Goal: Information Seeking & Learning: Learn about a topic

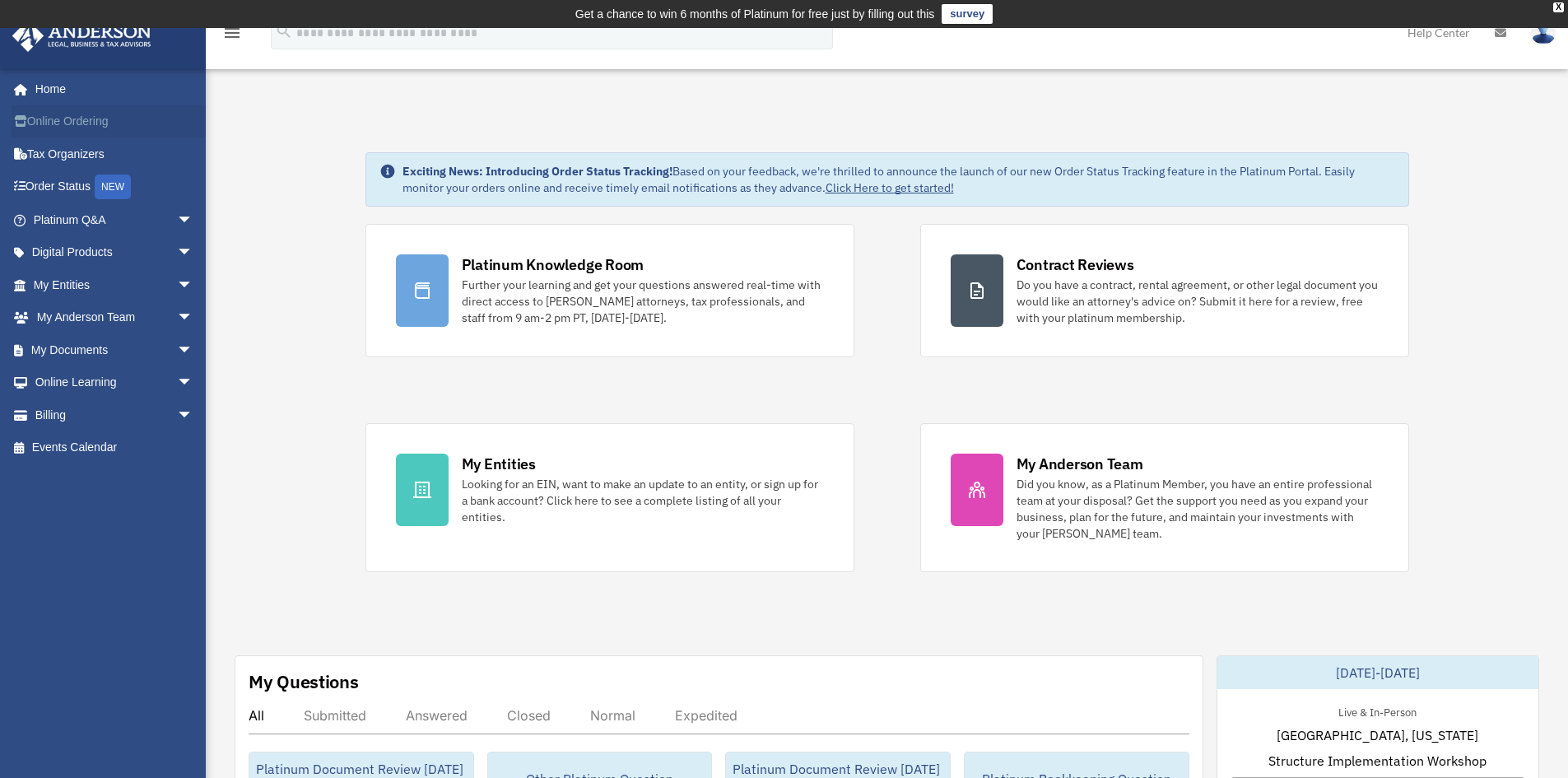
click at [44, 117] on link "Online Ordering" at bounding box center [115, 121] width 207 height 33
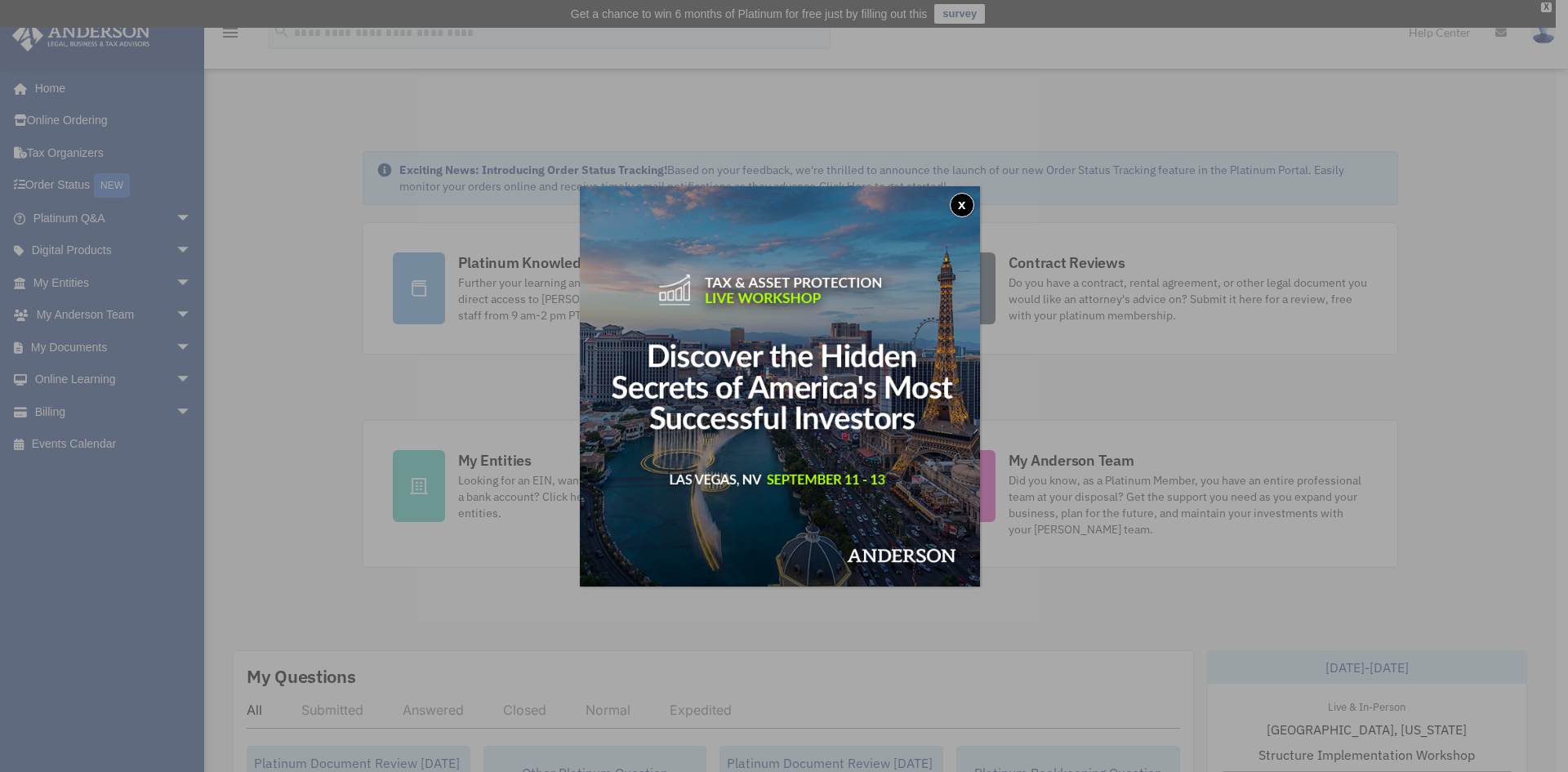
click at [964, 203] on button "x" at bounding box center [962, 205] width 25 height 25
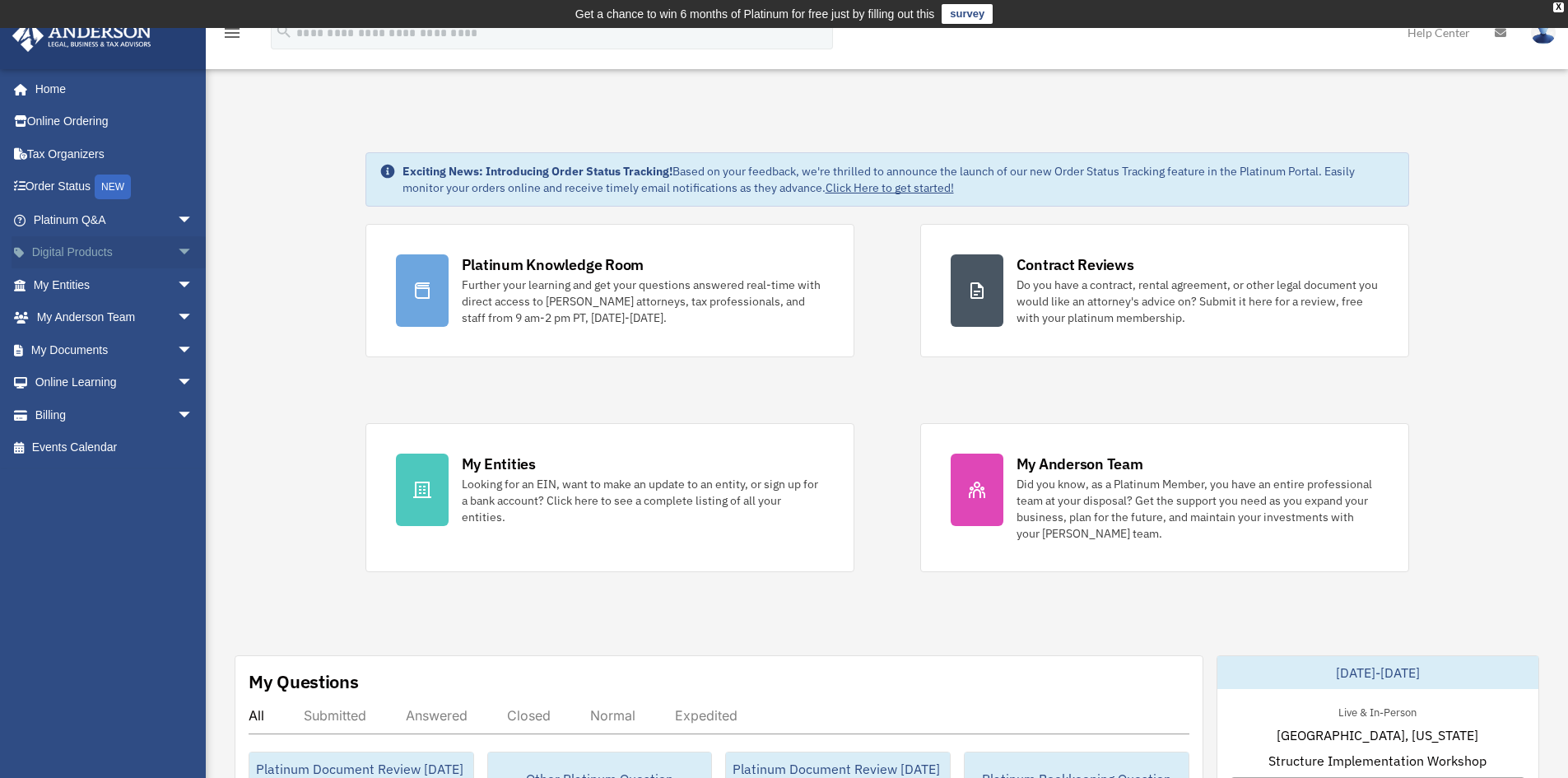
click at [177, 248] on span "arrow_drop_down" at bounding box center [193, 253] width 33 height 34
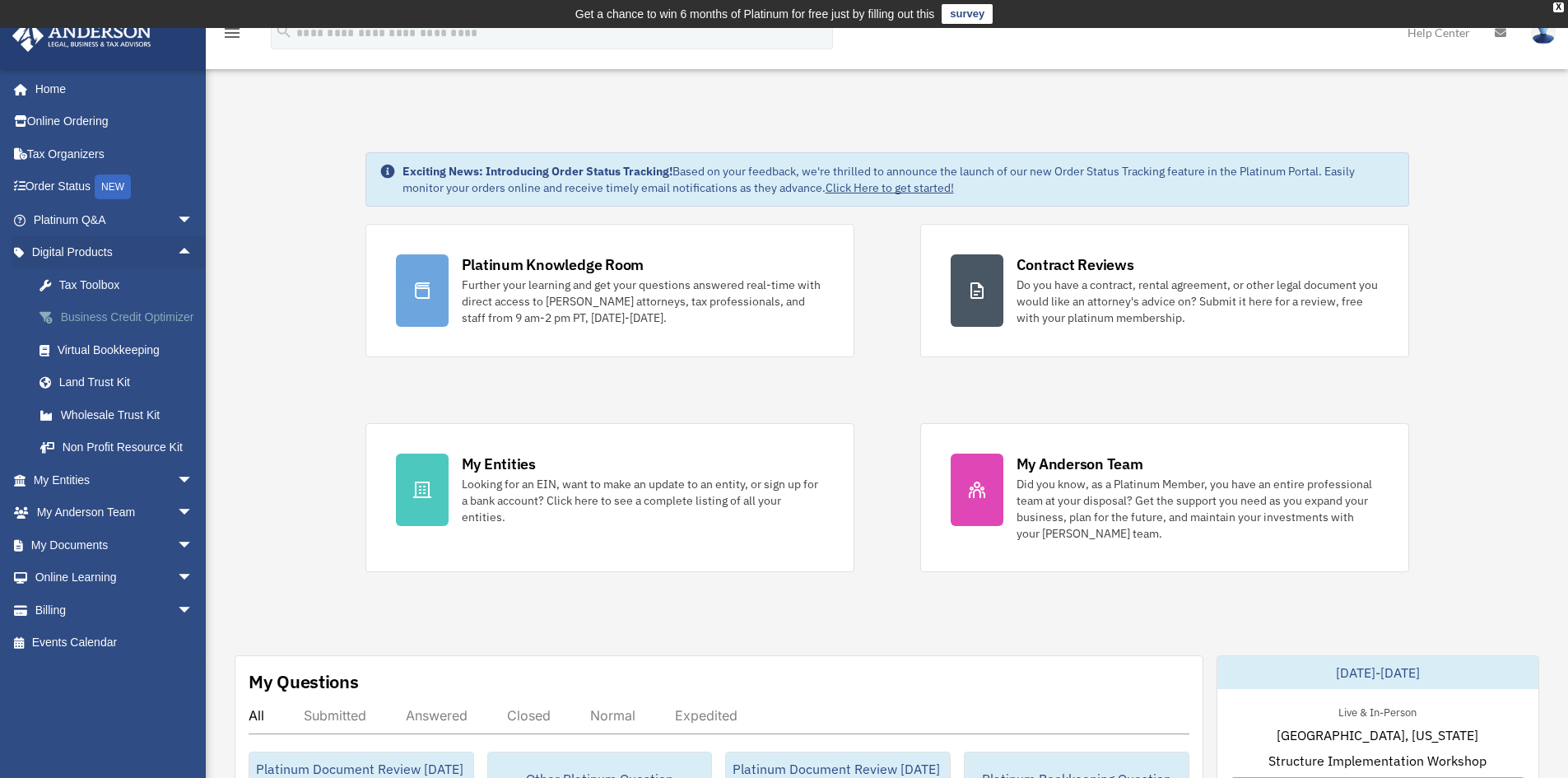
click at [120, 315] on div "Business Credit Optimizer" at bounding box center [127, 316] width 140 height 20
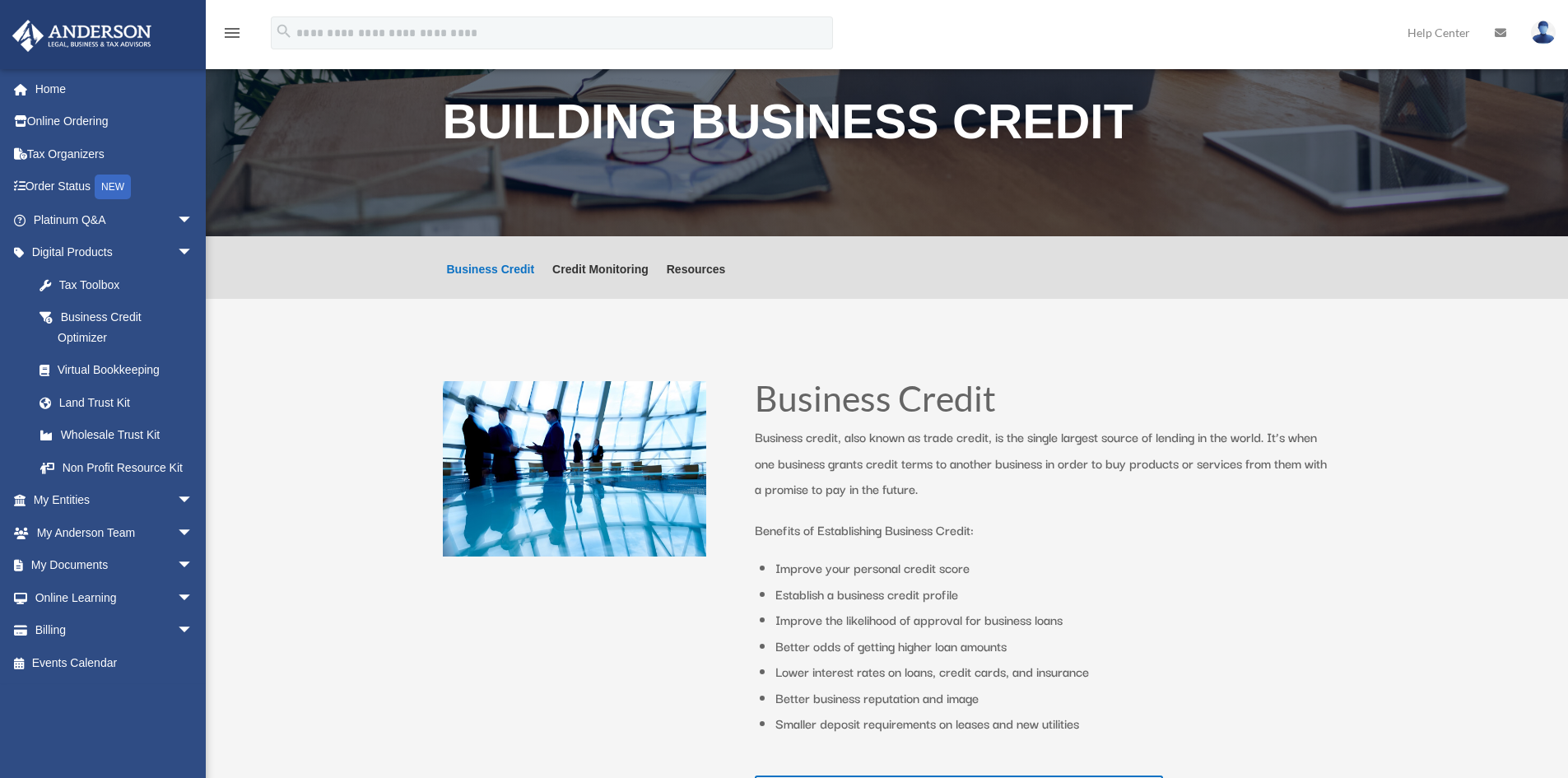
scroll to position [82, 0]
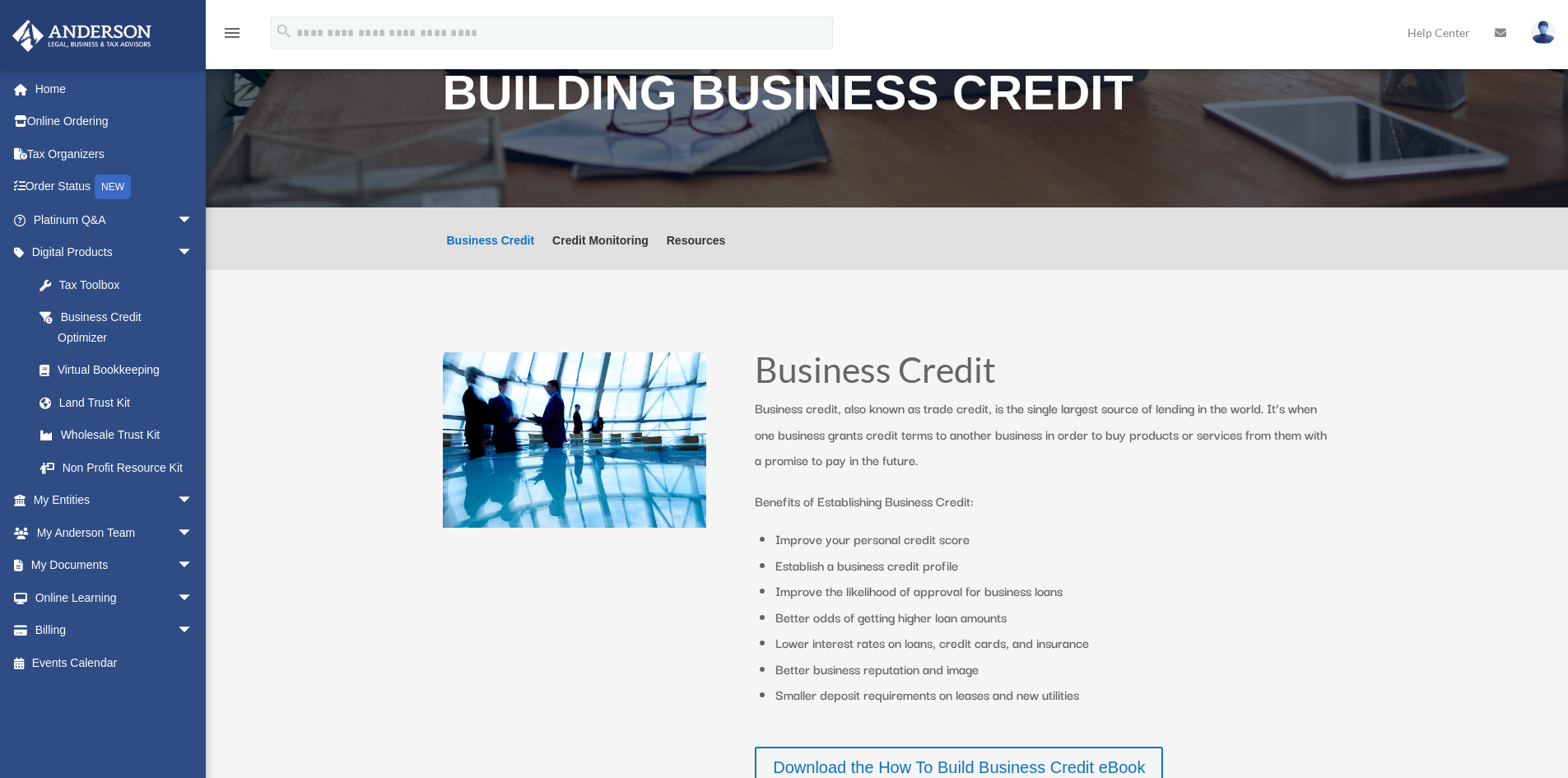
drag, startPoint x: 338, startPoint y: 334, endPoint x: 326, endPoint y: 333, distance: 12.0
